Goal: Find specific page/section: Find specific page/section

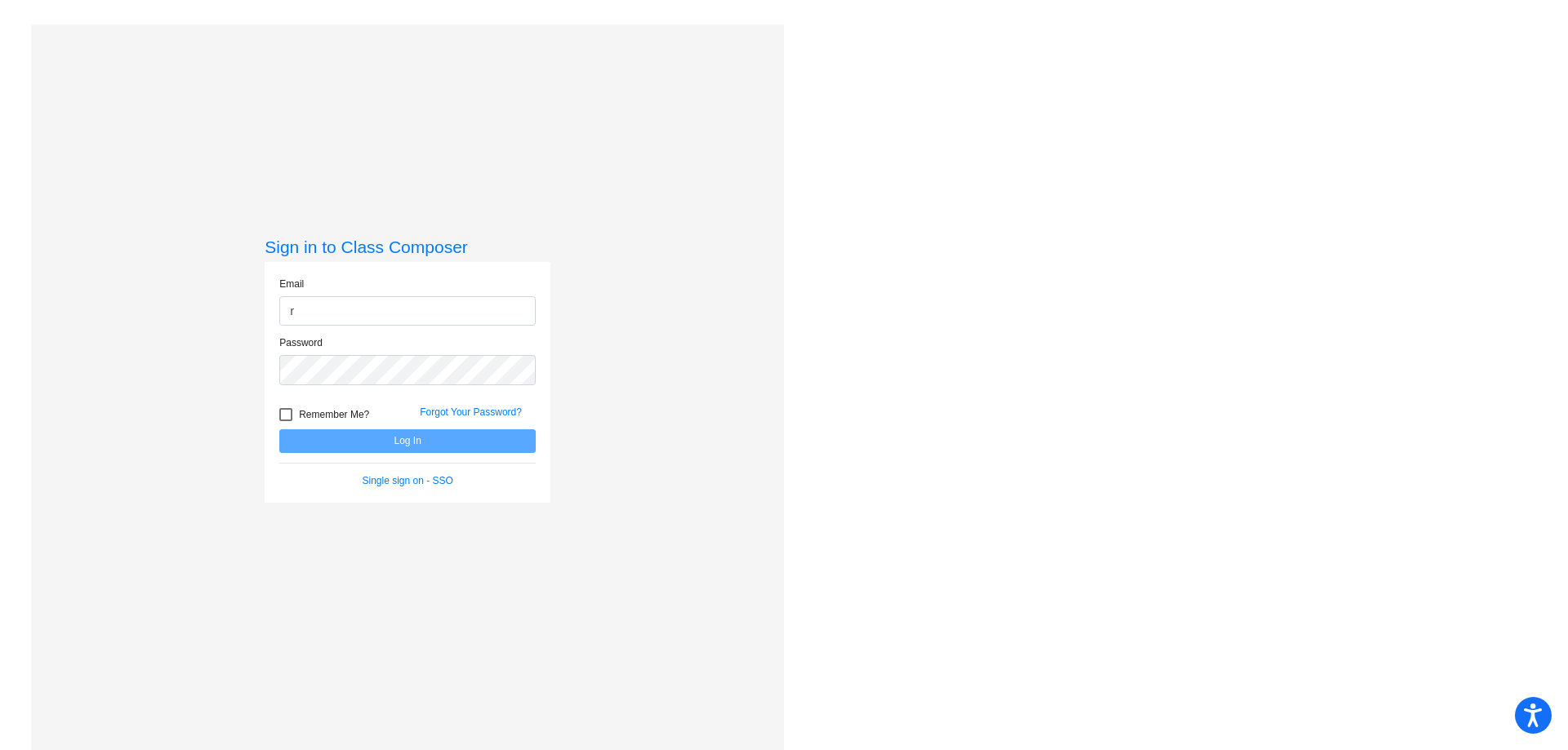
type input "[EMAIL_ADDRESS][DOMAIN_NAME]"
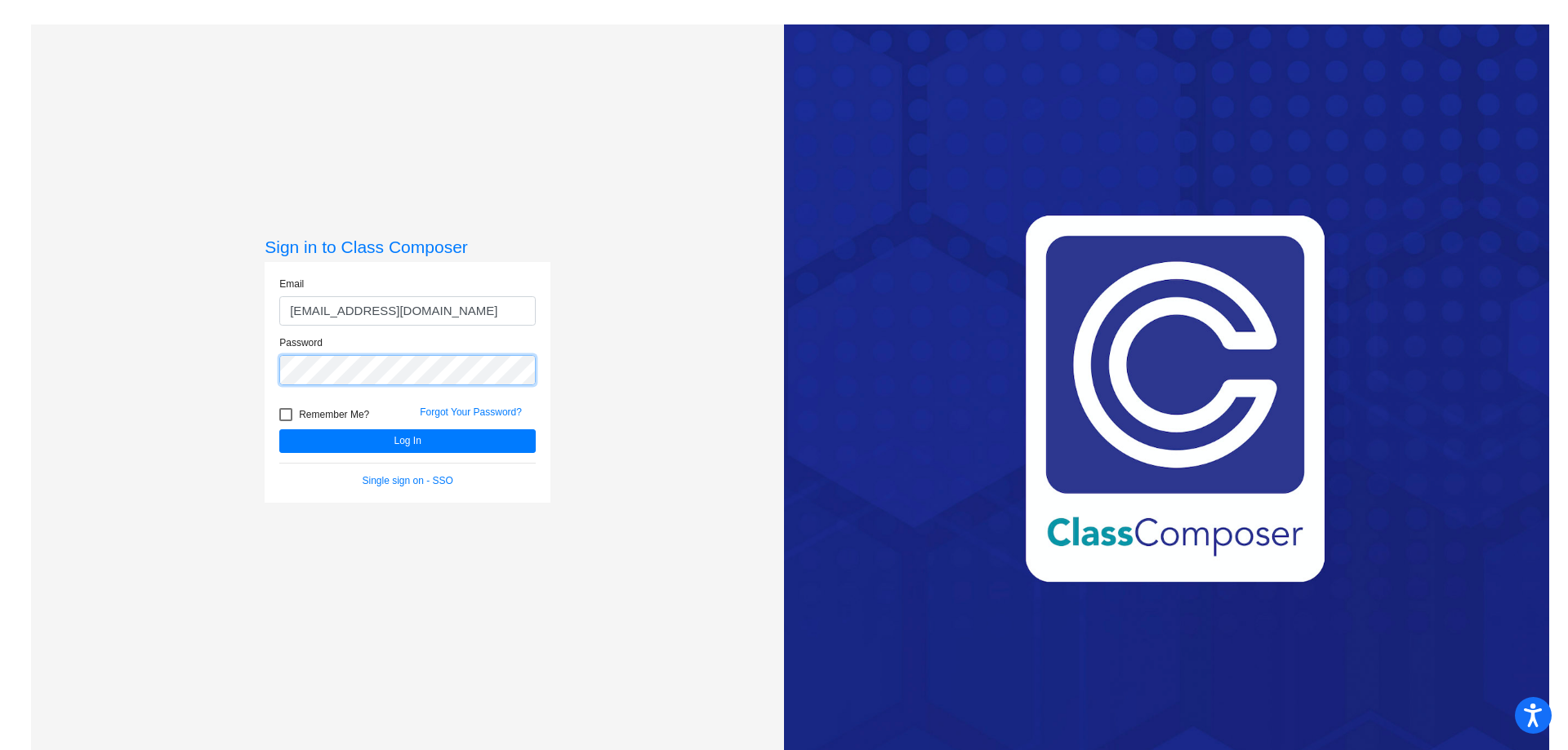
click at [280, 429] on button "Log In" at bounding box center [408, 440] width 257 height 24
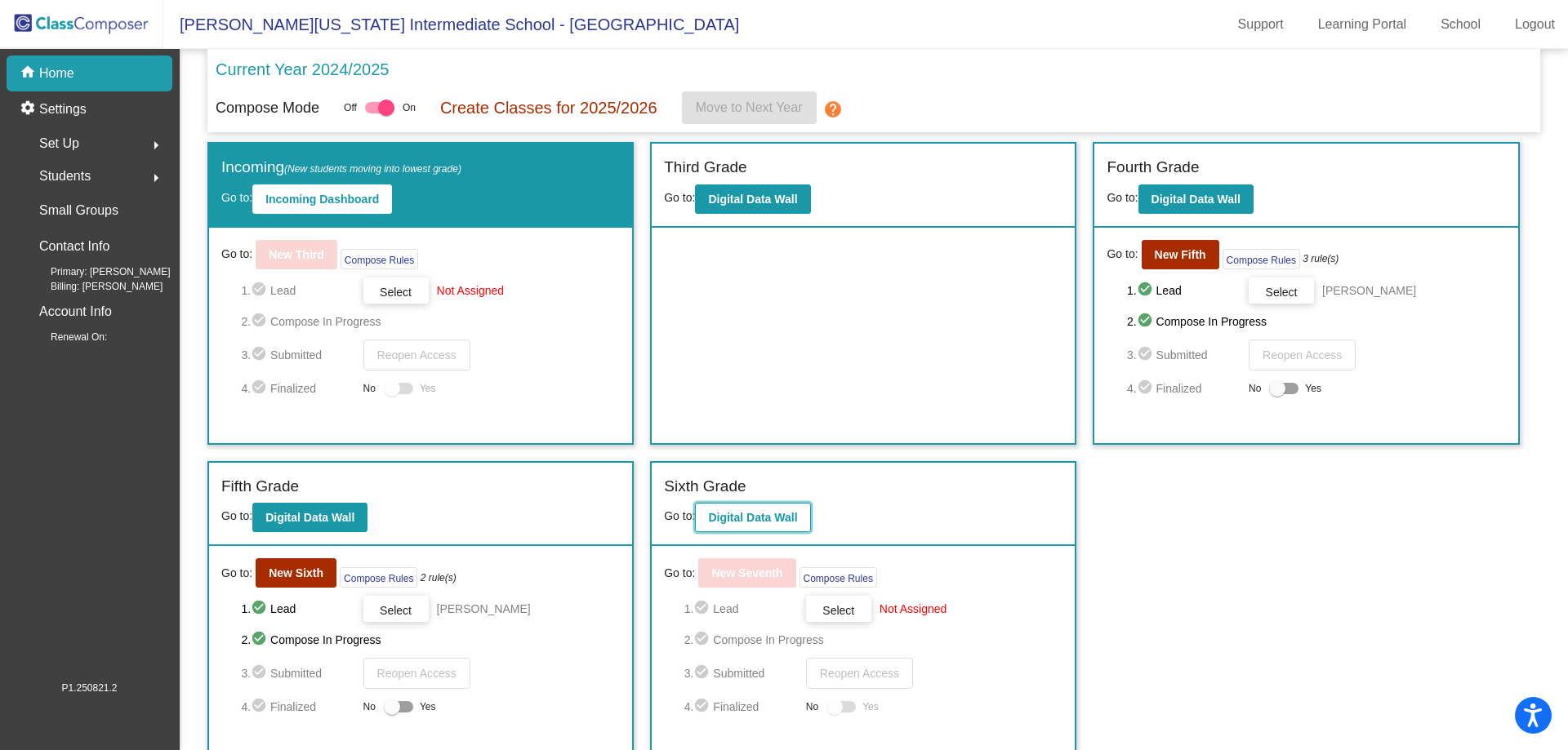
click at [753, 510] on button "Digital Data Wall" at bounding box center [752, 517] width 115 height 29
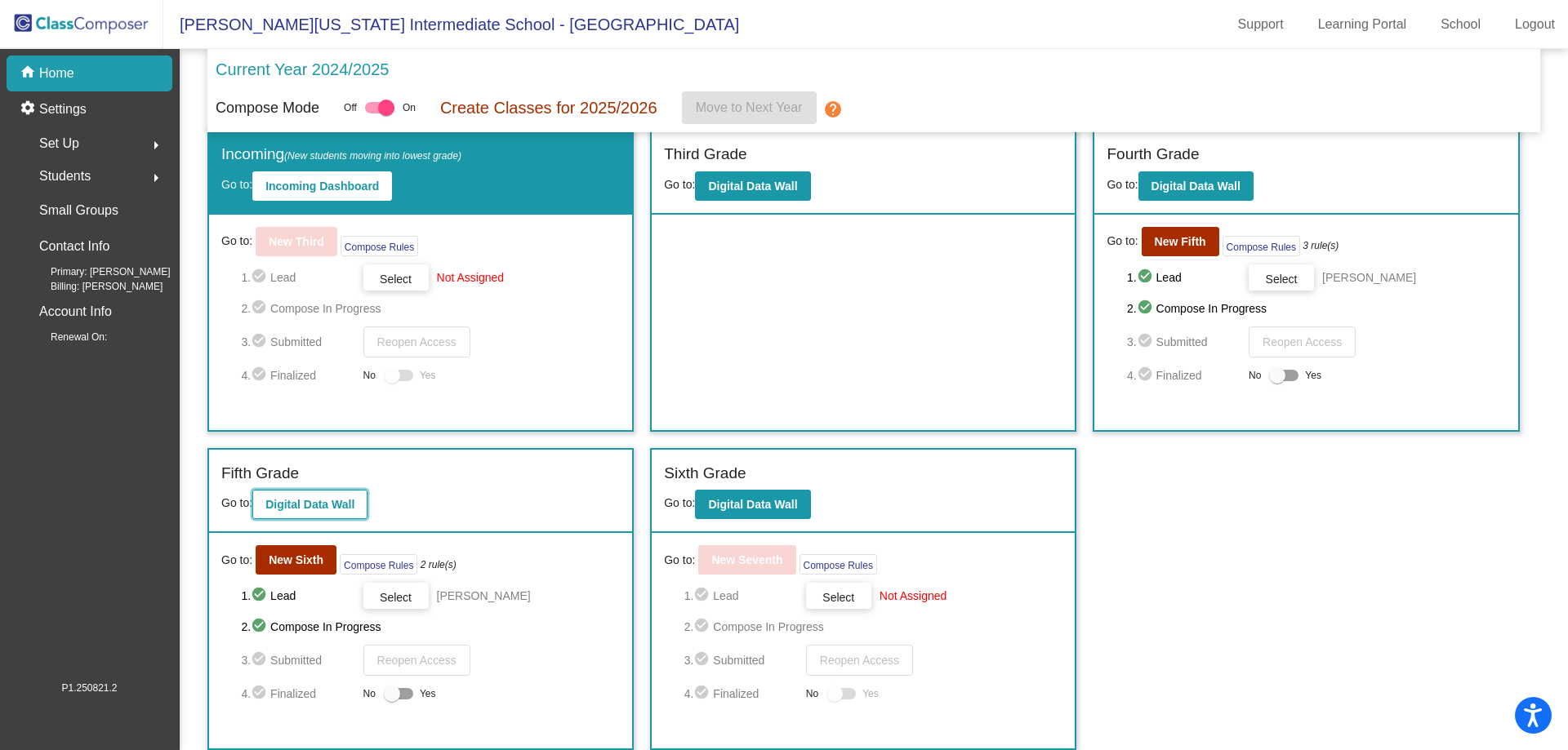
click at [302, 498] on b "Digital Data Wall" at bounding box center [310, 504] width 89 height 13
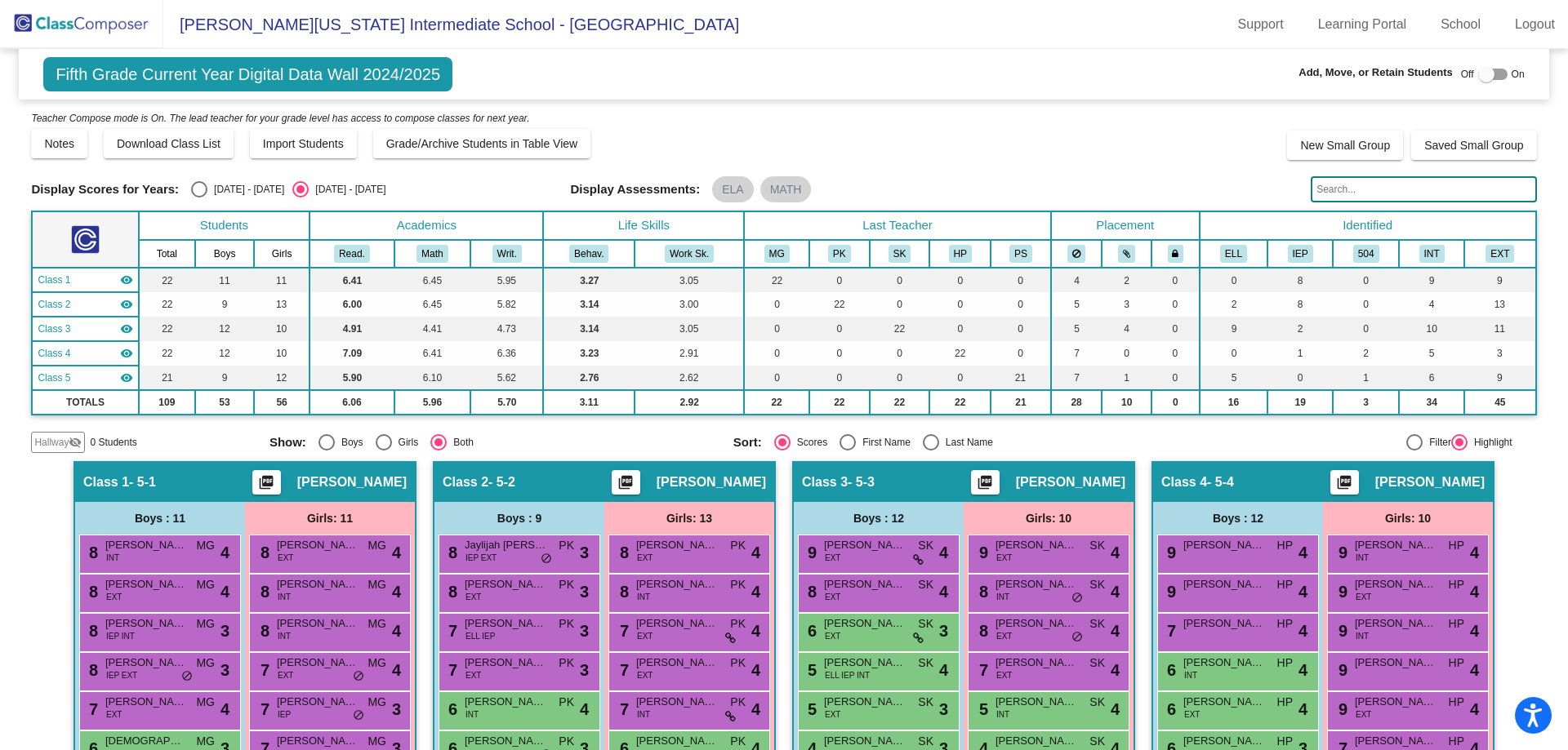
click at [1360, 174] on div "Display Scores for Years: 2023 - 2024 2024 - 2025 Grade/Archive Students in Tab…" at bounding box center [783, 281] width 1505 height 344
click at [1363, 193] on input "text" at bounding box center [1423, 189] width 226 height 27
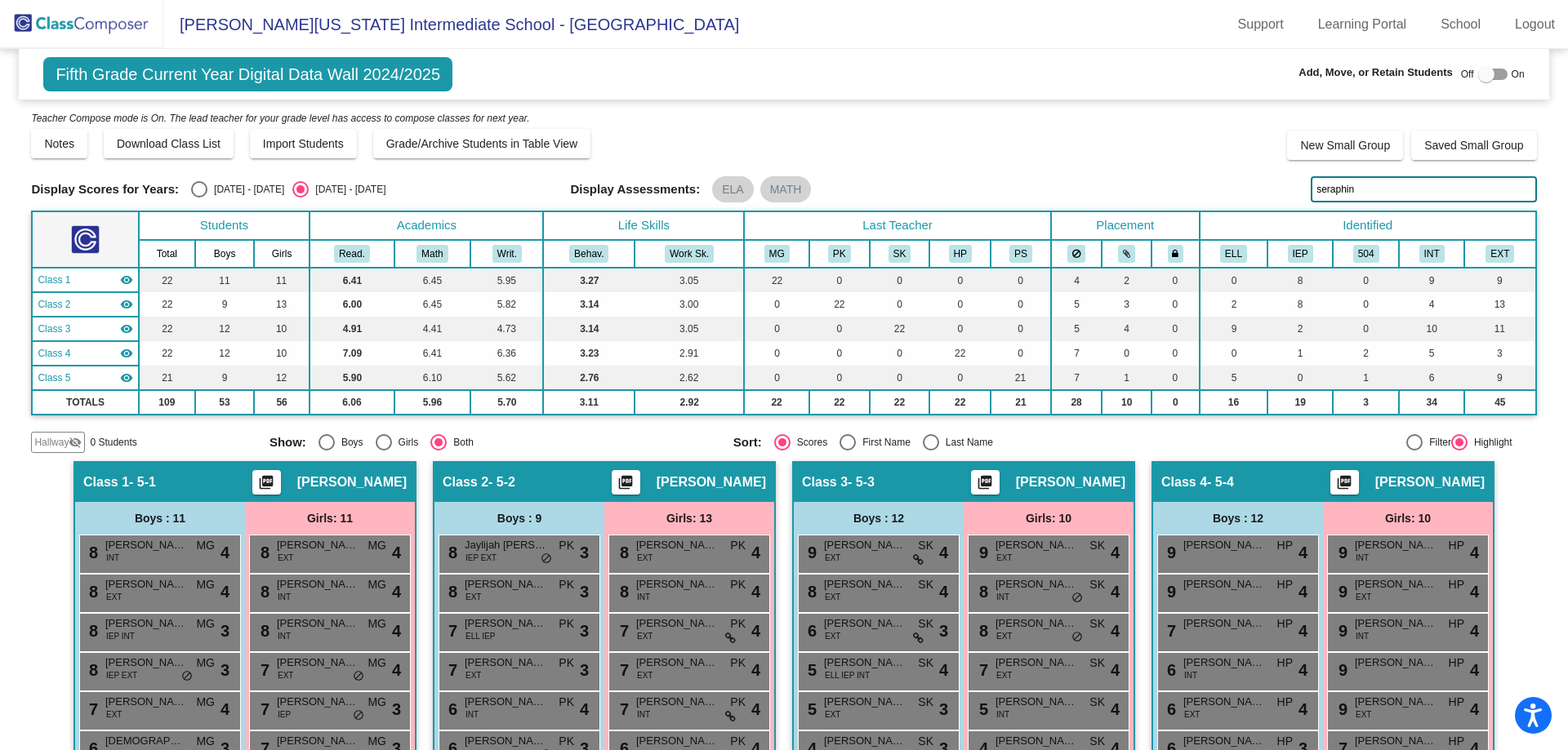
type input "seraphin"
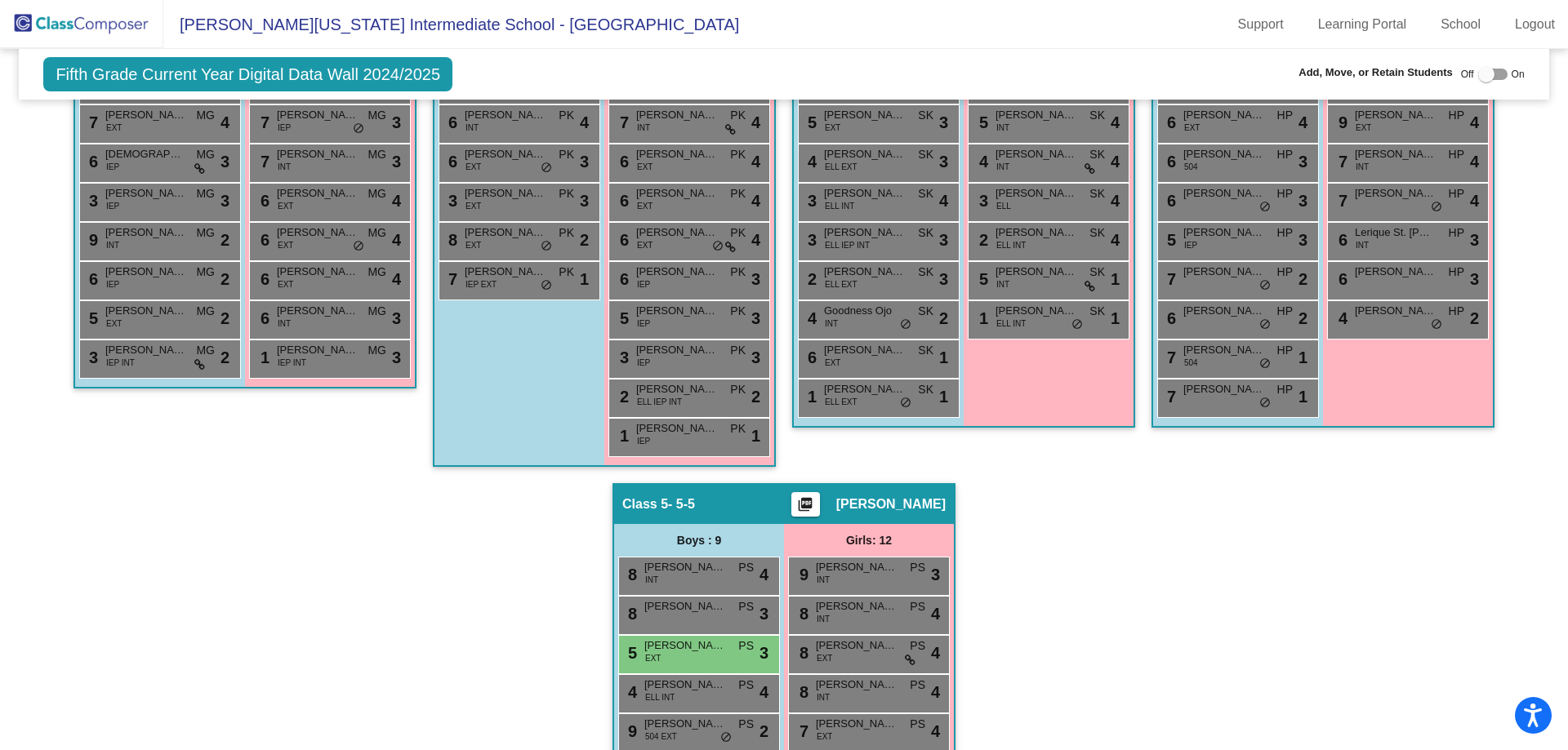
scroll to position [653, 0]
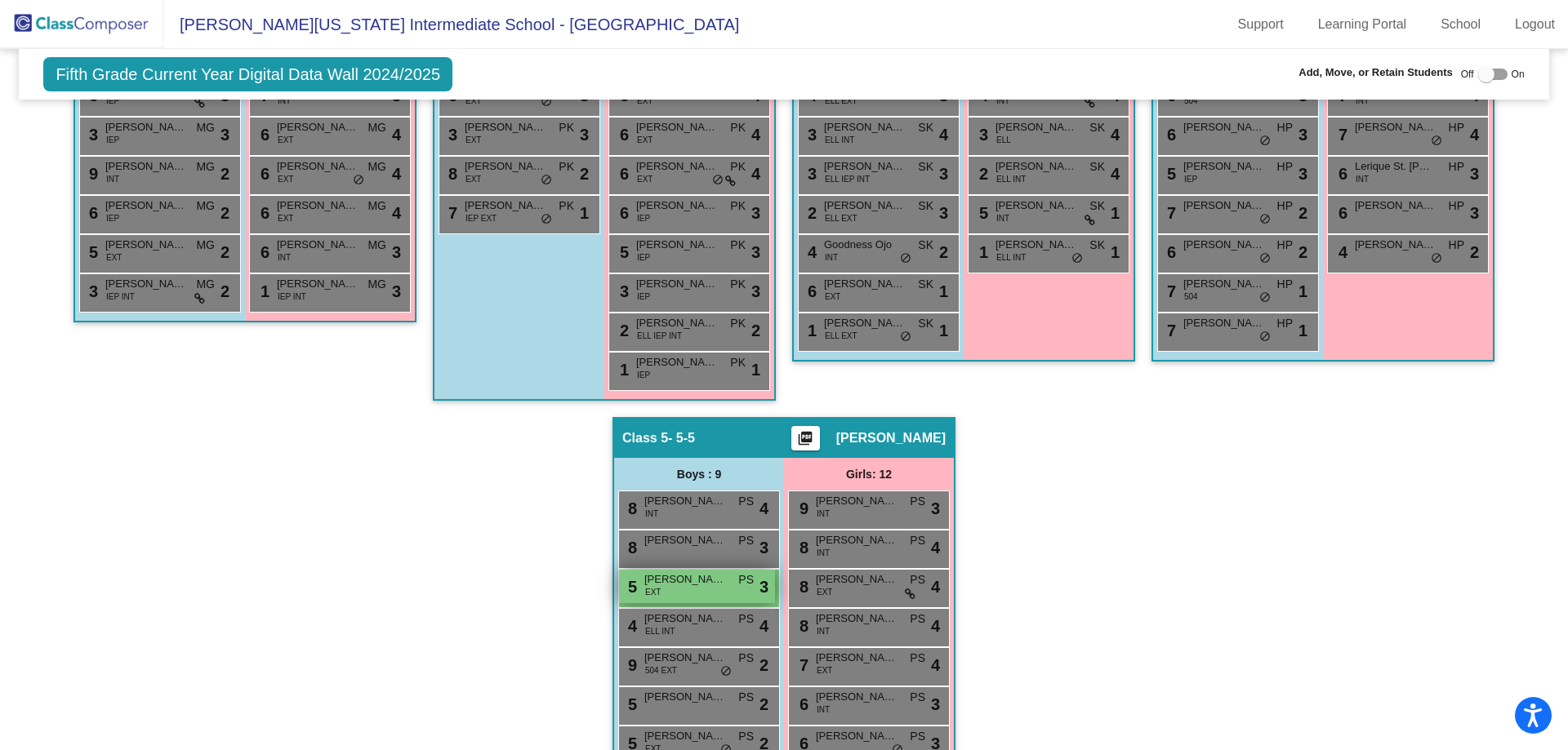
click at [653, 575] on span "Ethan Seraphin" at bounding box center [685, 579] width 81 height 16
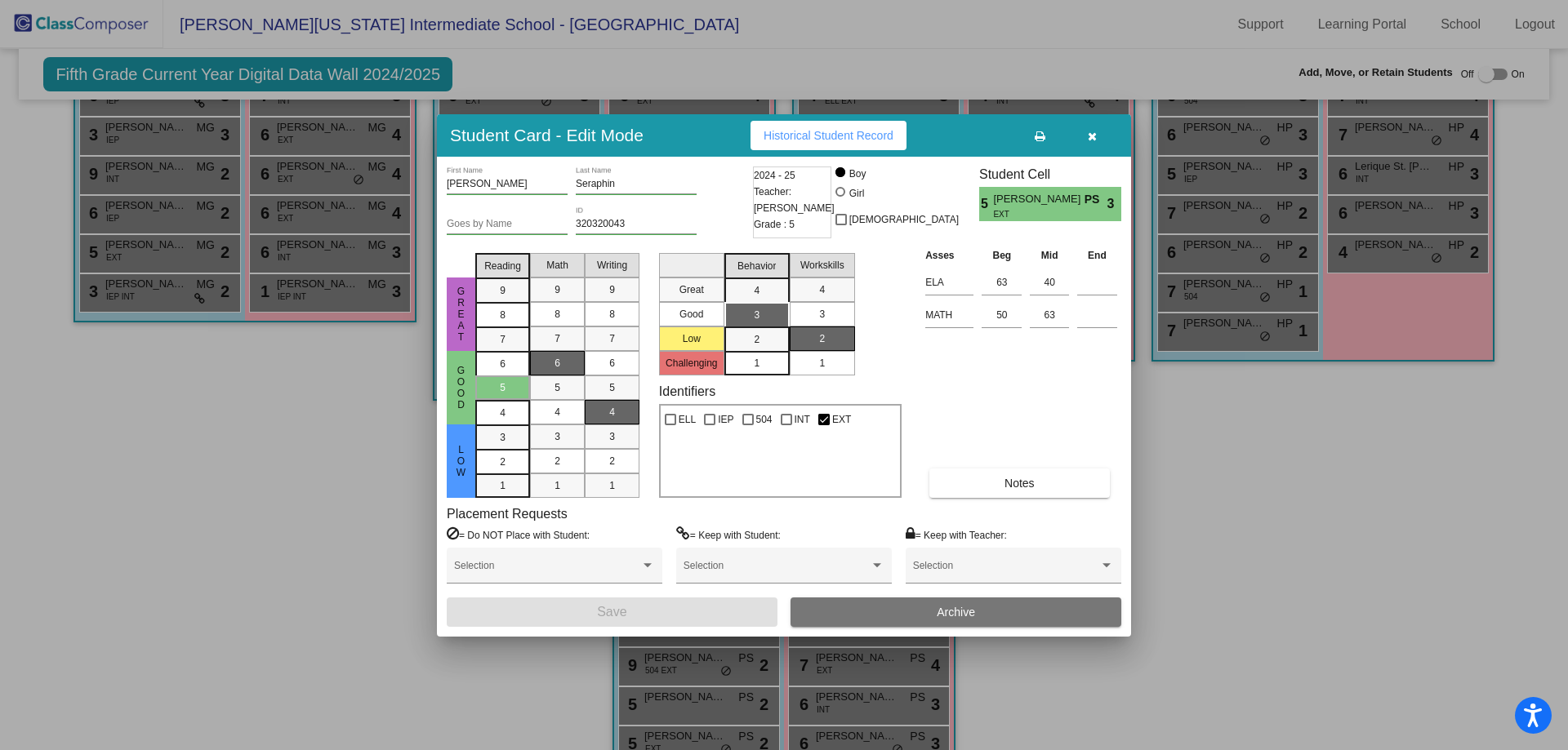
click at [1095, 134] on icon "button" at bounding box center [1092, 136] width 9 height 11
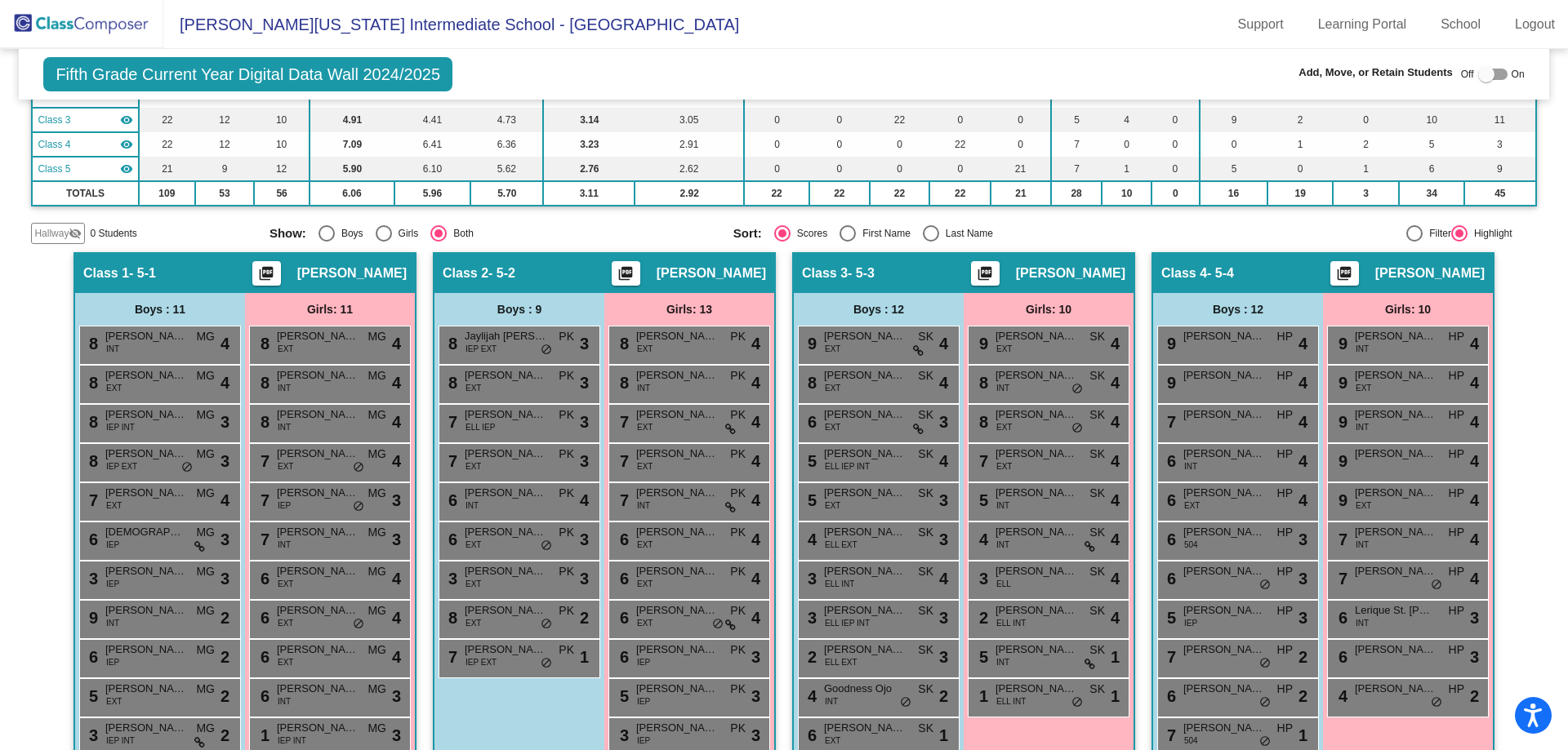
scroll to position [81, 0]
